Goal: Information Seeking & Learning: Learn about a topic

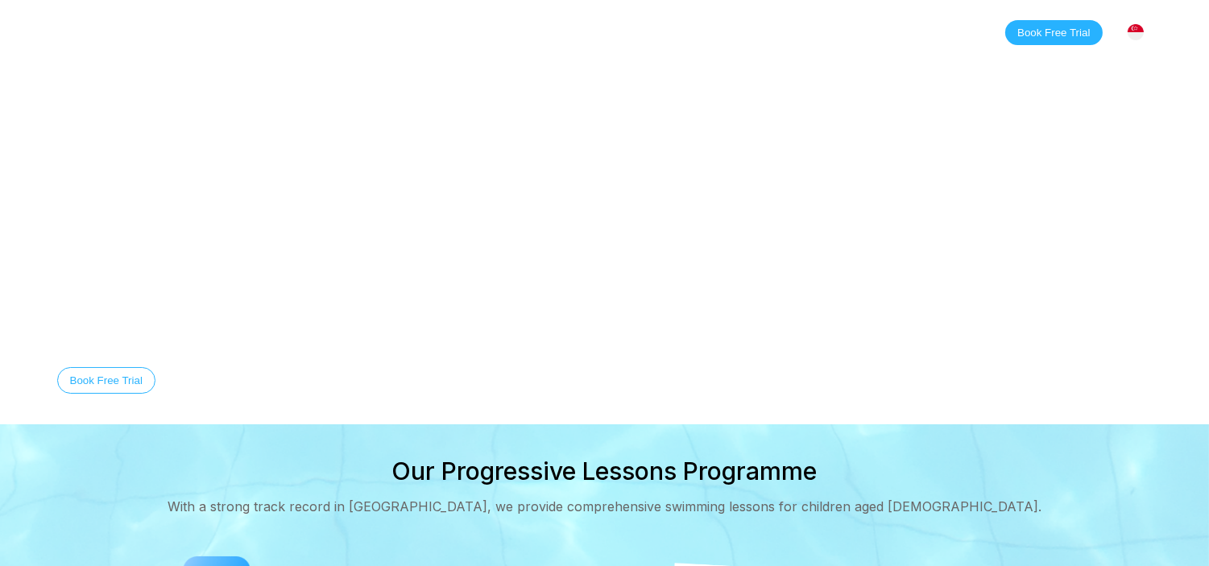
click at [222, 31] on link "Classes" at bounding box center [220, 32] width 78 height 16
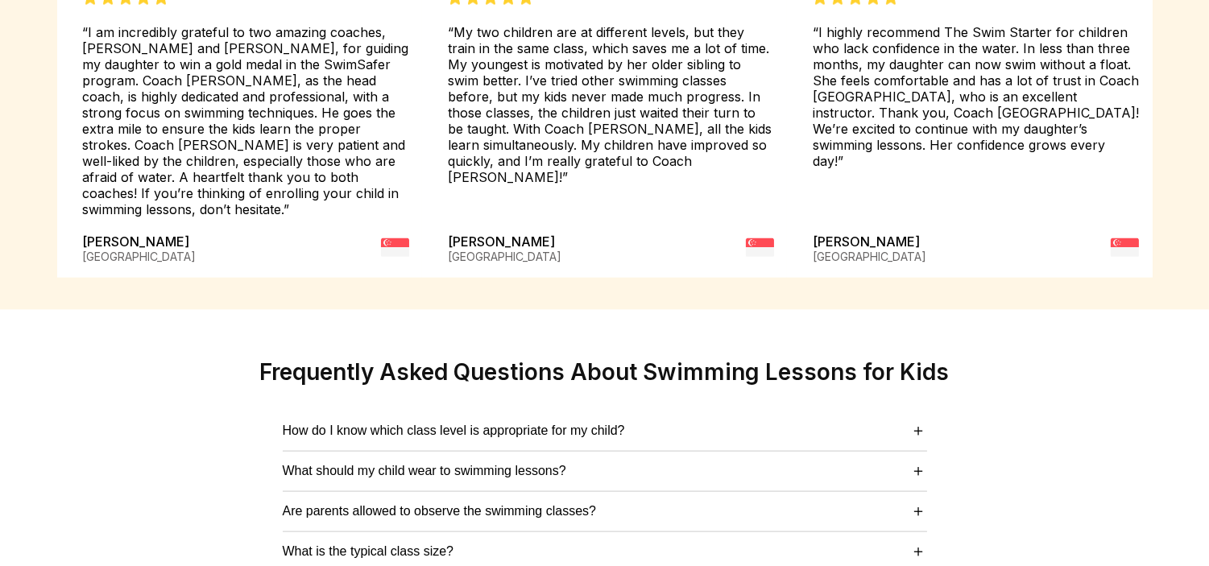
scroll to position [4147, 0]
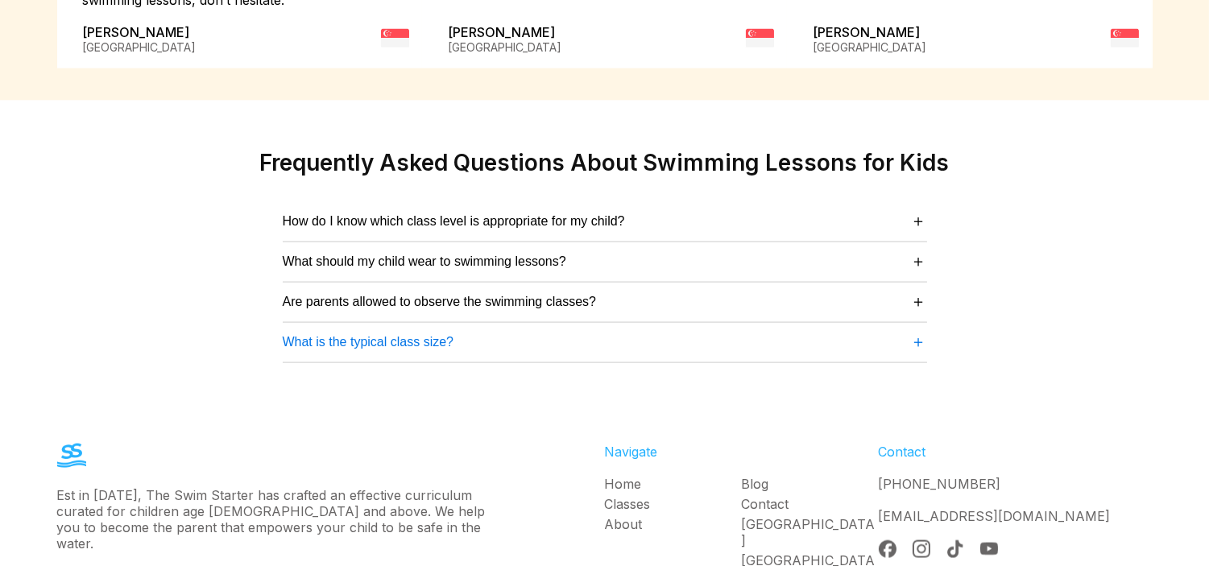
click at [756, 331] on button "What is the typical class size? ＋" at bounding box center [605, 342] width 644 height 22
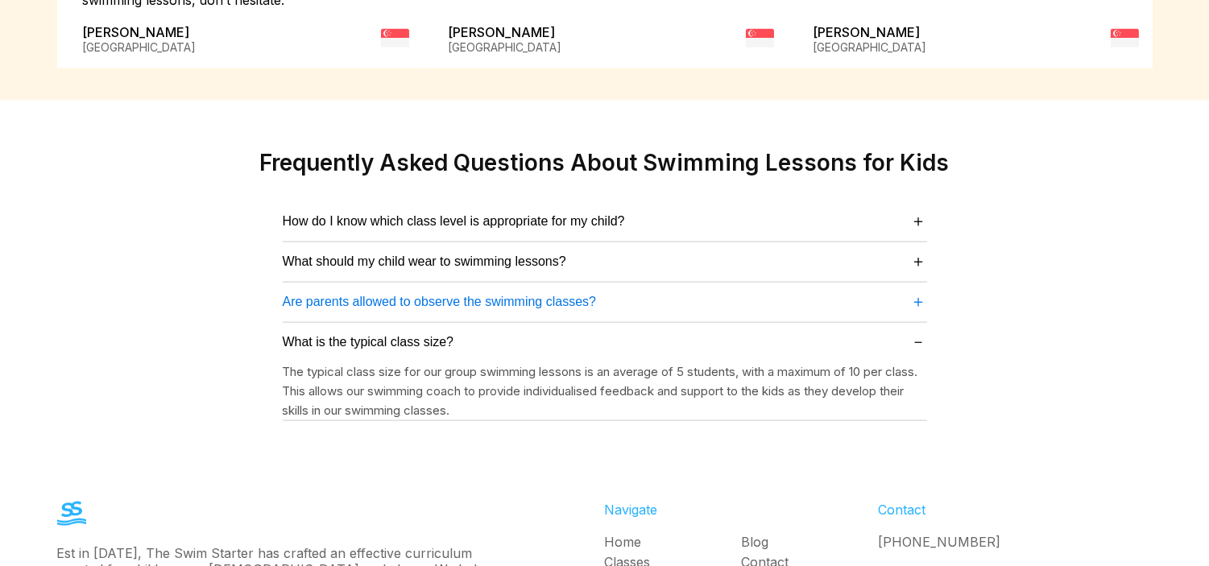
click at [777, 291] on button "Are parents allowed to observe the swimming classes? ＋" at bounding box center [605, 302] width 644 height 22
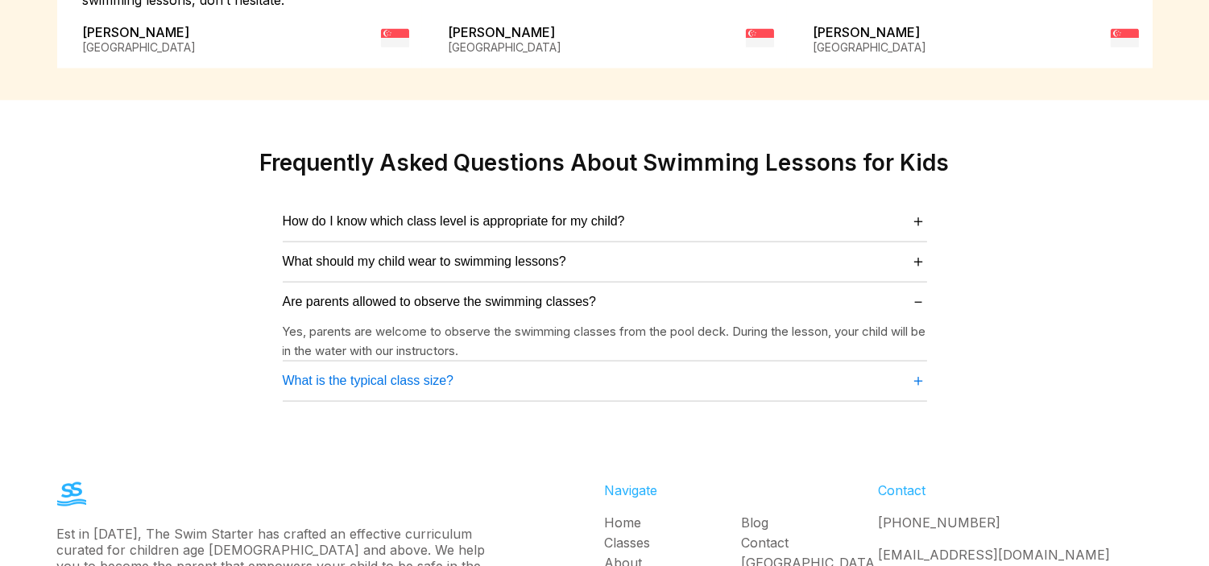
click at [759, 370] on button "What is the typical class size? ＋" at bounding box center [605, 381] width 644 height 22
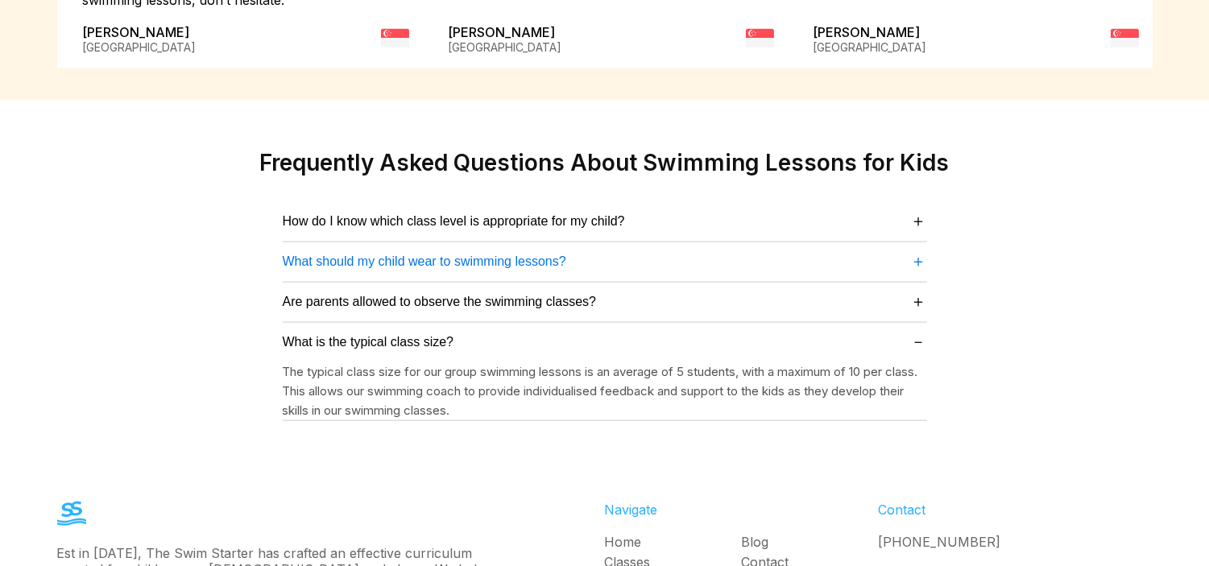
click at [782, 251] on button "What should my child wear to swimming lessons? ＋" at bounding box center [605, 262] width 644 height 22
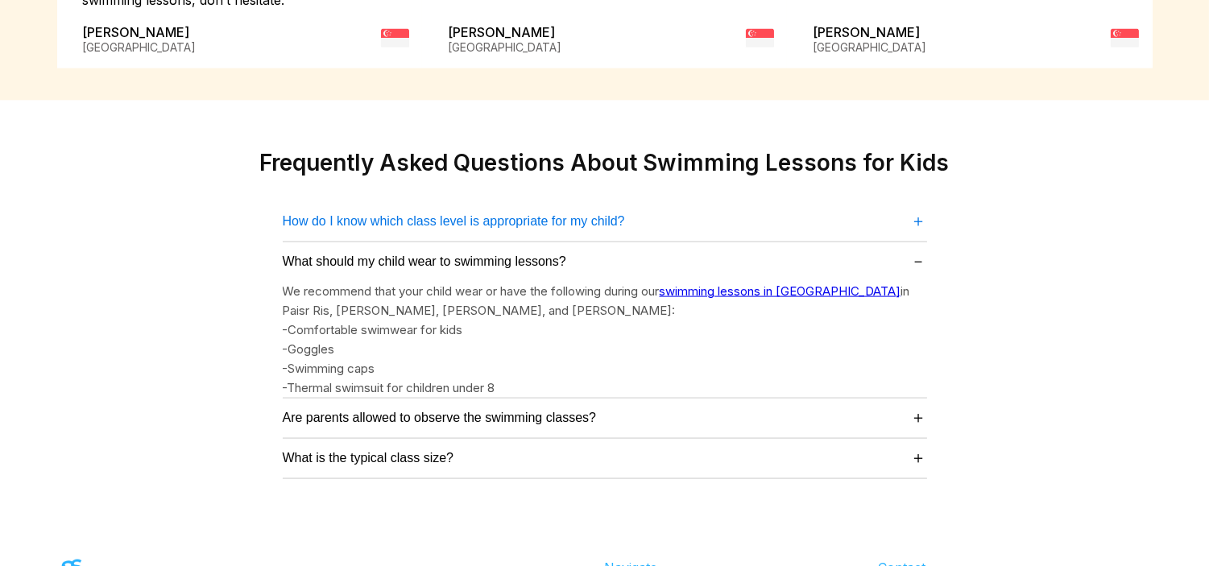
click at [792, 210] on button "How do I know which class level is appropriate for my child? ＋" at bounding box center [605, 221] width 644 height 22
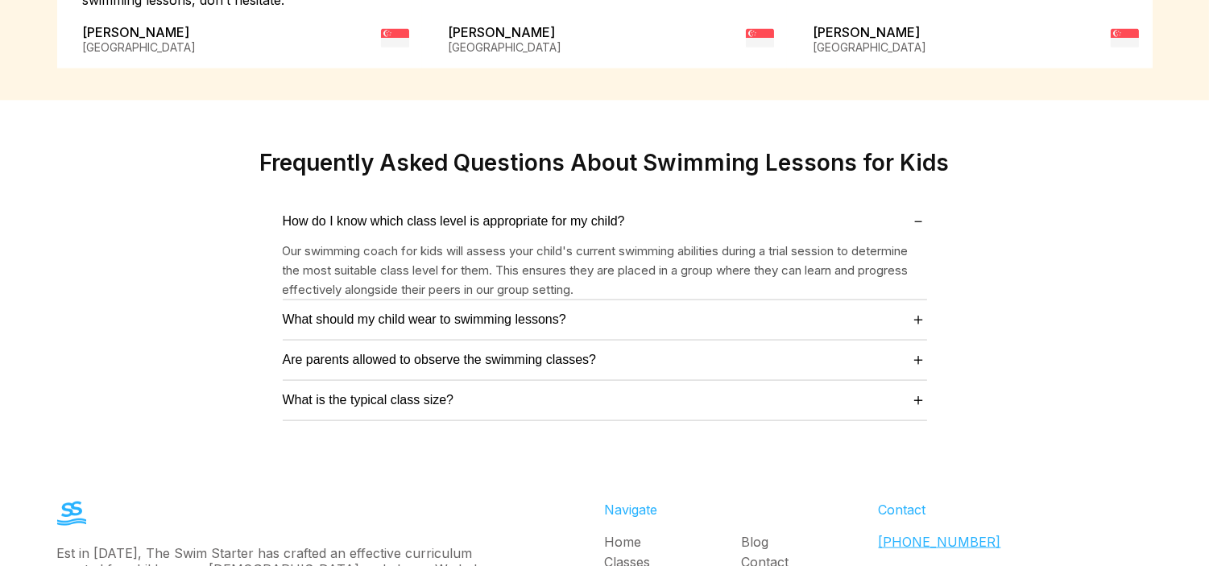
click at [941, 534] on link "[PHONE_NUMBER]" at bounding box center [940, 542] width 122 height 16
